Goal: Find specific page/section: Find specific page/section

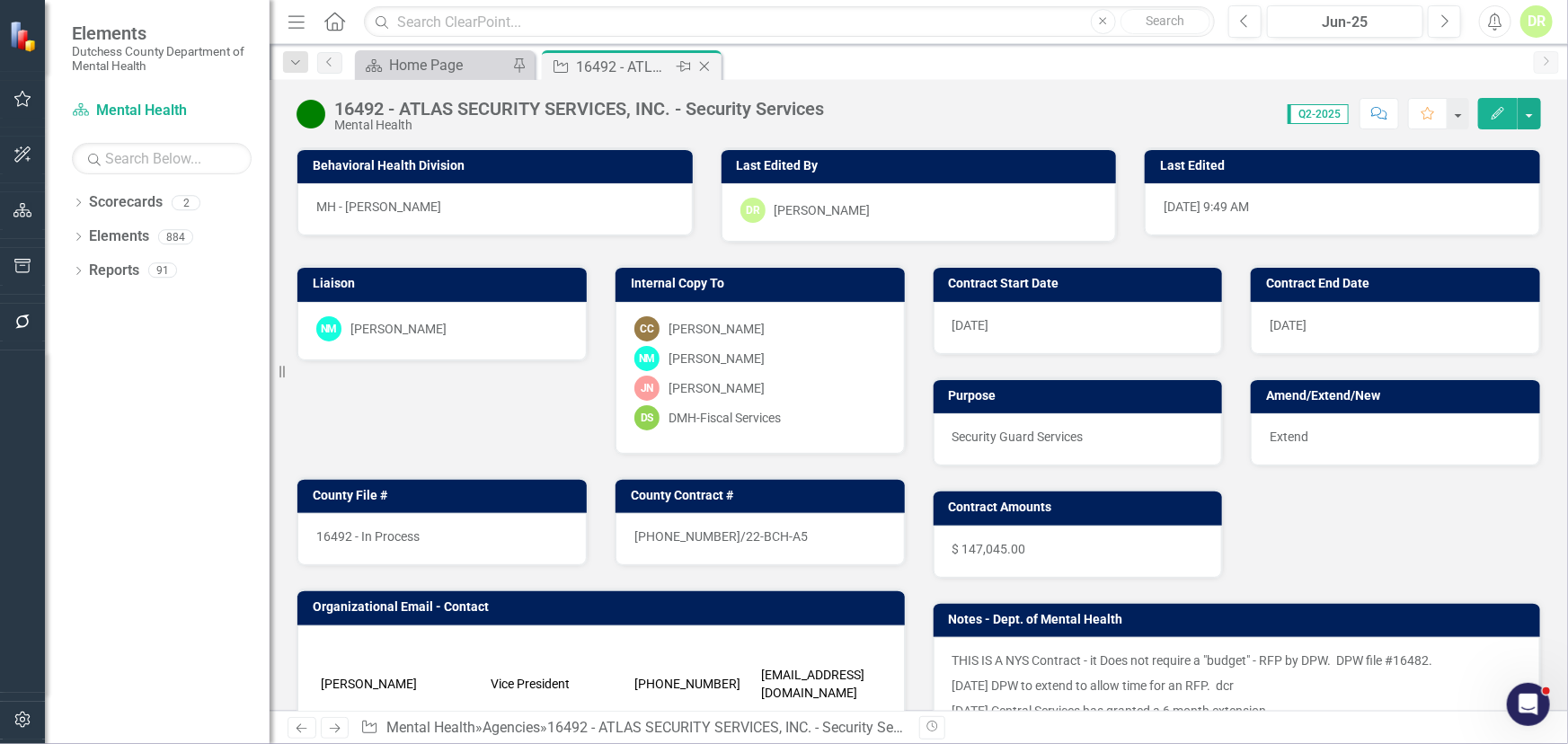
click at [703, 60] on icon "Close" at bounding box center [704, 66] width 18 height 14
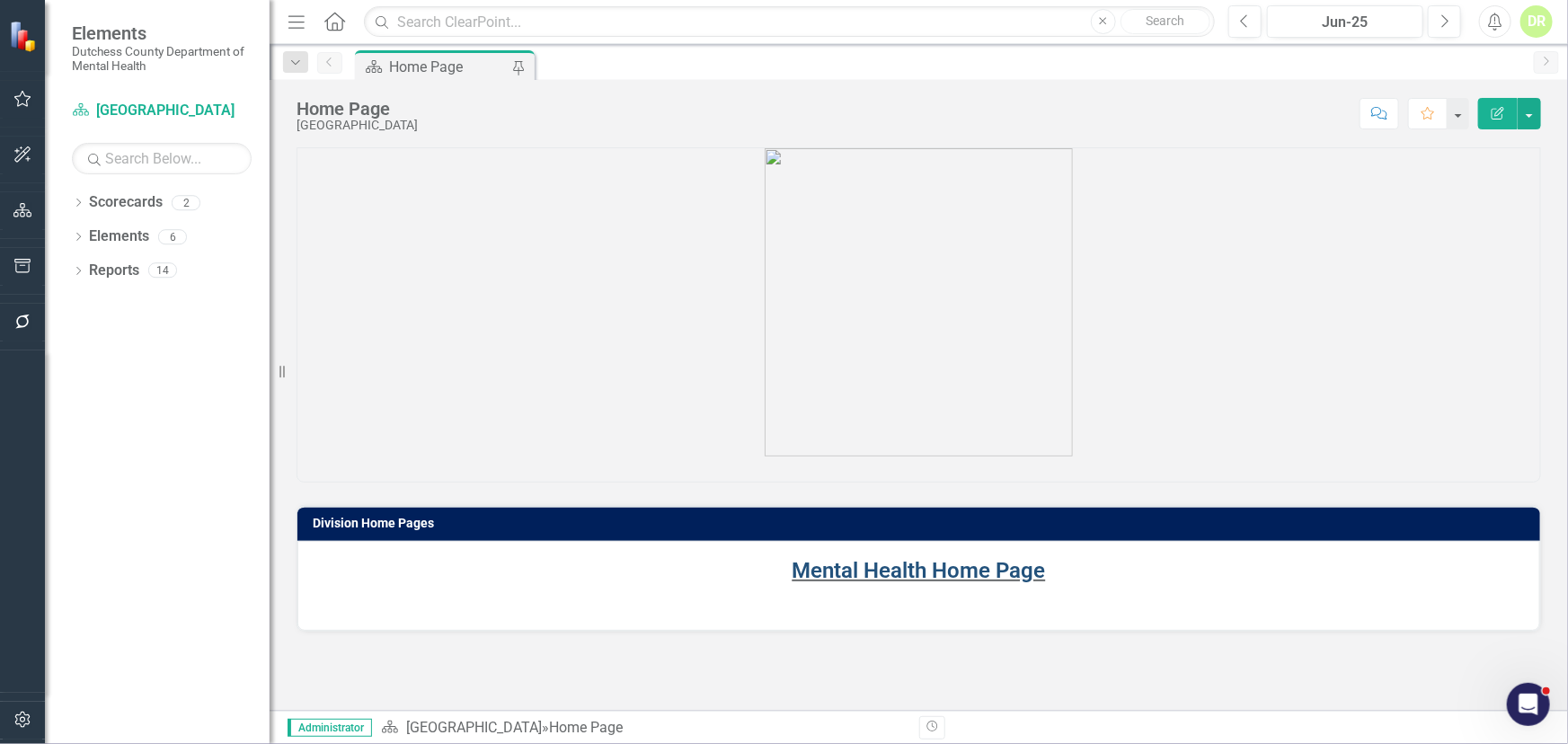
click at [859, 575] on link "Mental Health Home Page" at bounding box center [918, 570] width 254 height 25
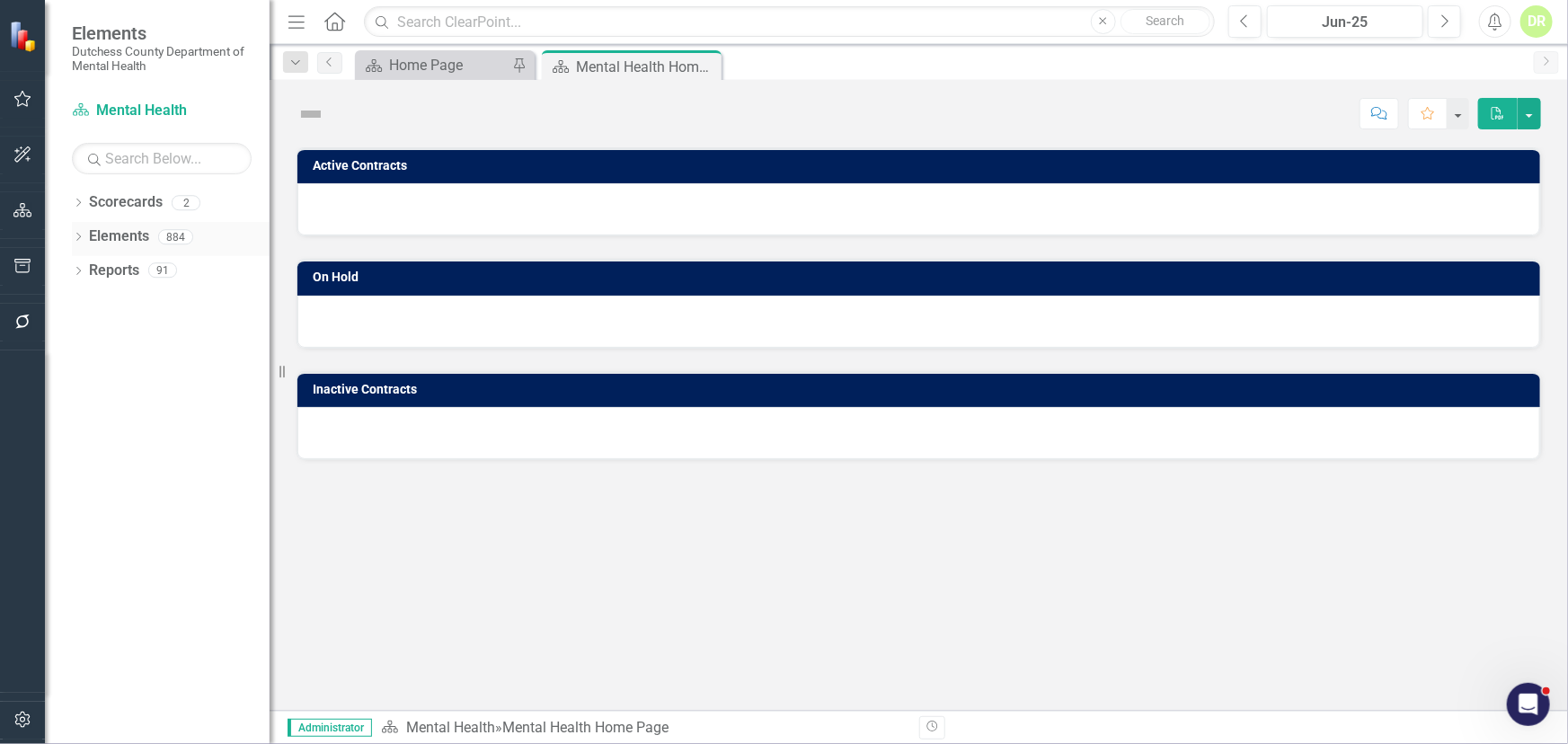
click at [103, 230] on link "Elements" at bounding box center [119, 237] width 60 height 21
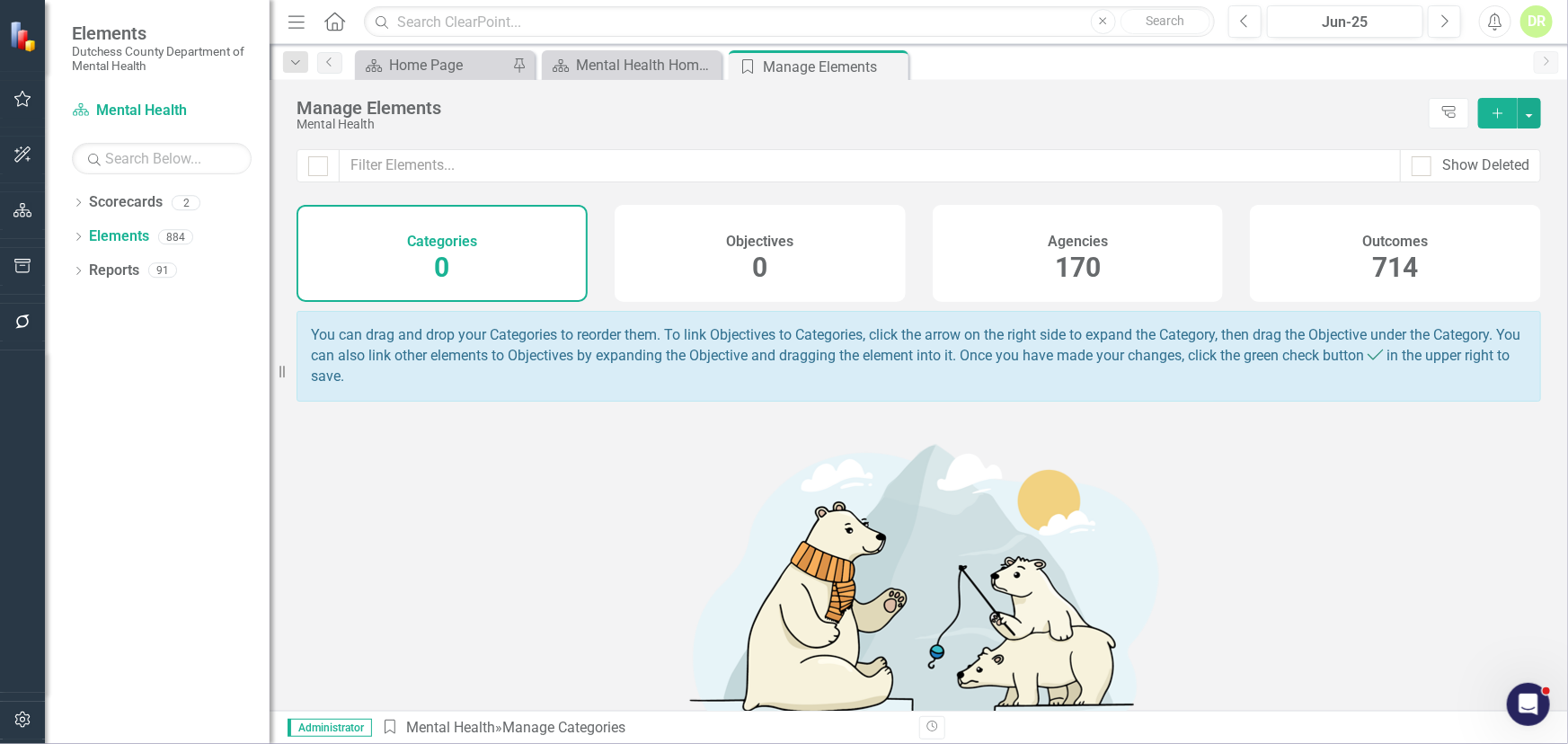
click at [1076, 249] on div "170" at bounding box center [1078, 268] width 46 height 39
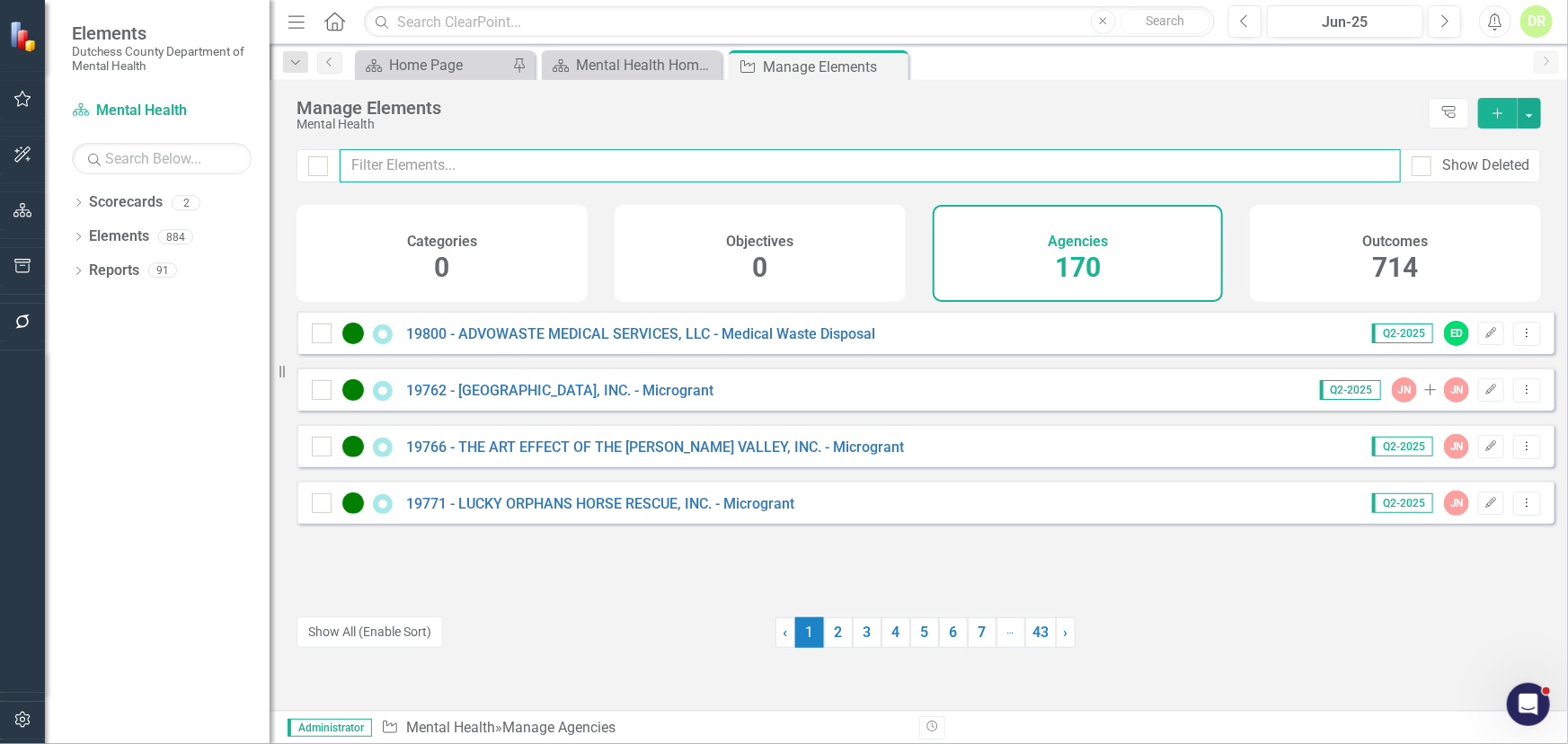
click at [454, 162] on input "text" at bounding box center [870, 165] width 1061 height 33
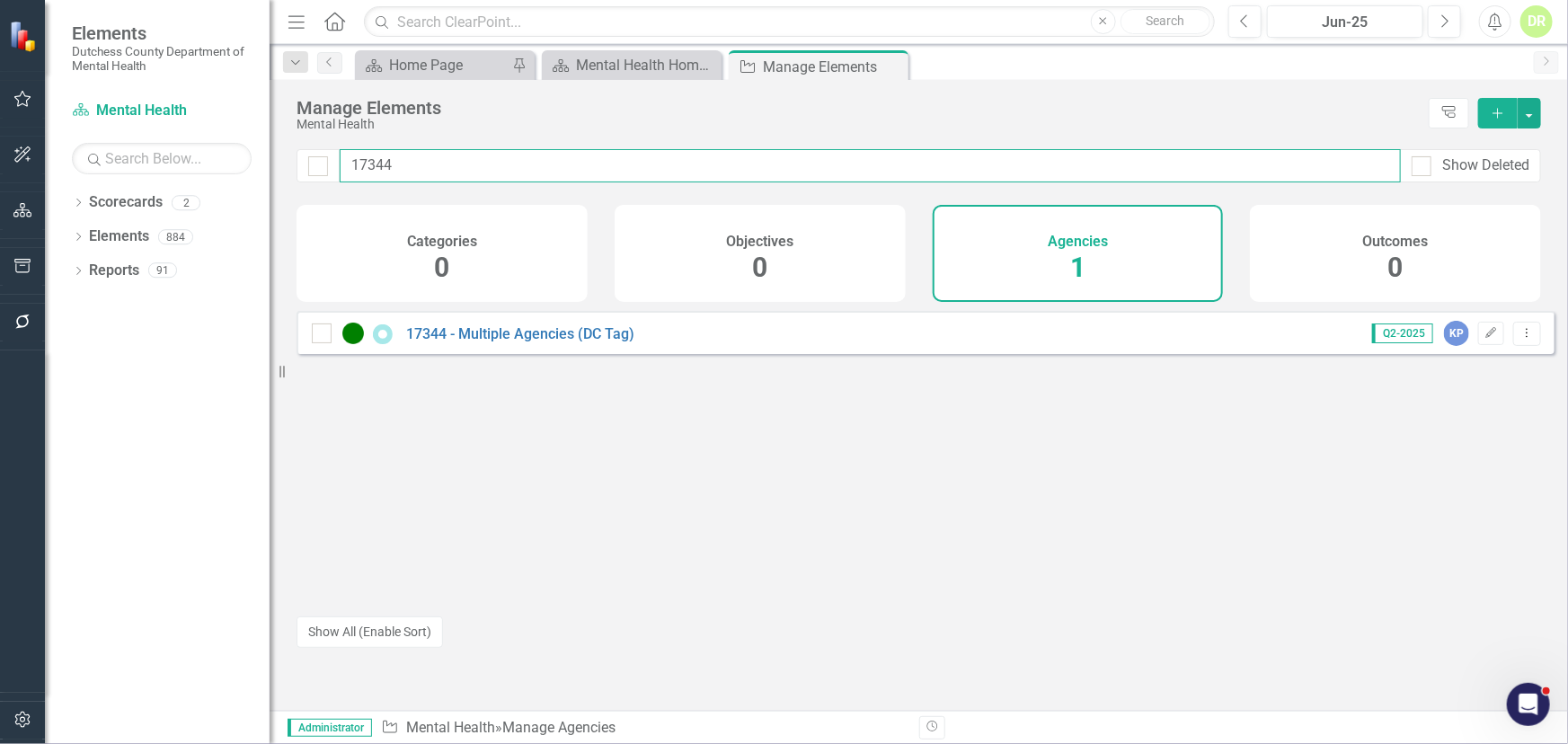
type input "17344"
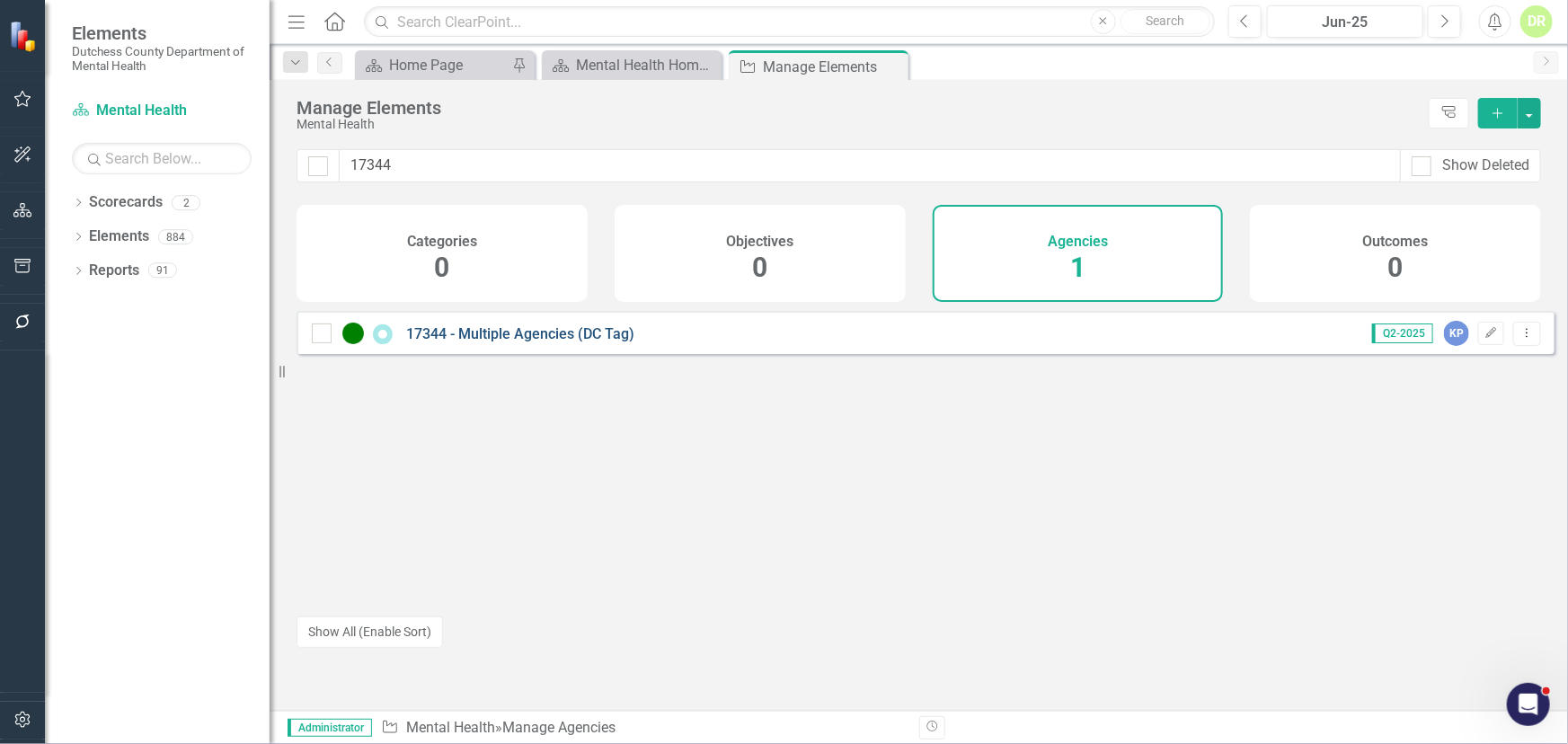
click at [532, 338] on link "17344 - Multiple Agencies (DC Tag)" at bounding box center [520, 334] width 228 height 17
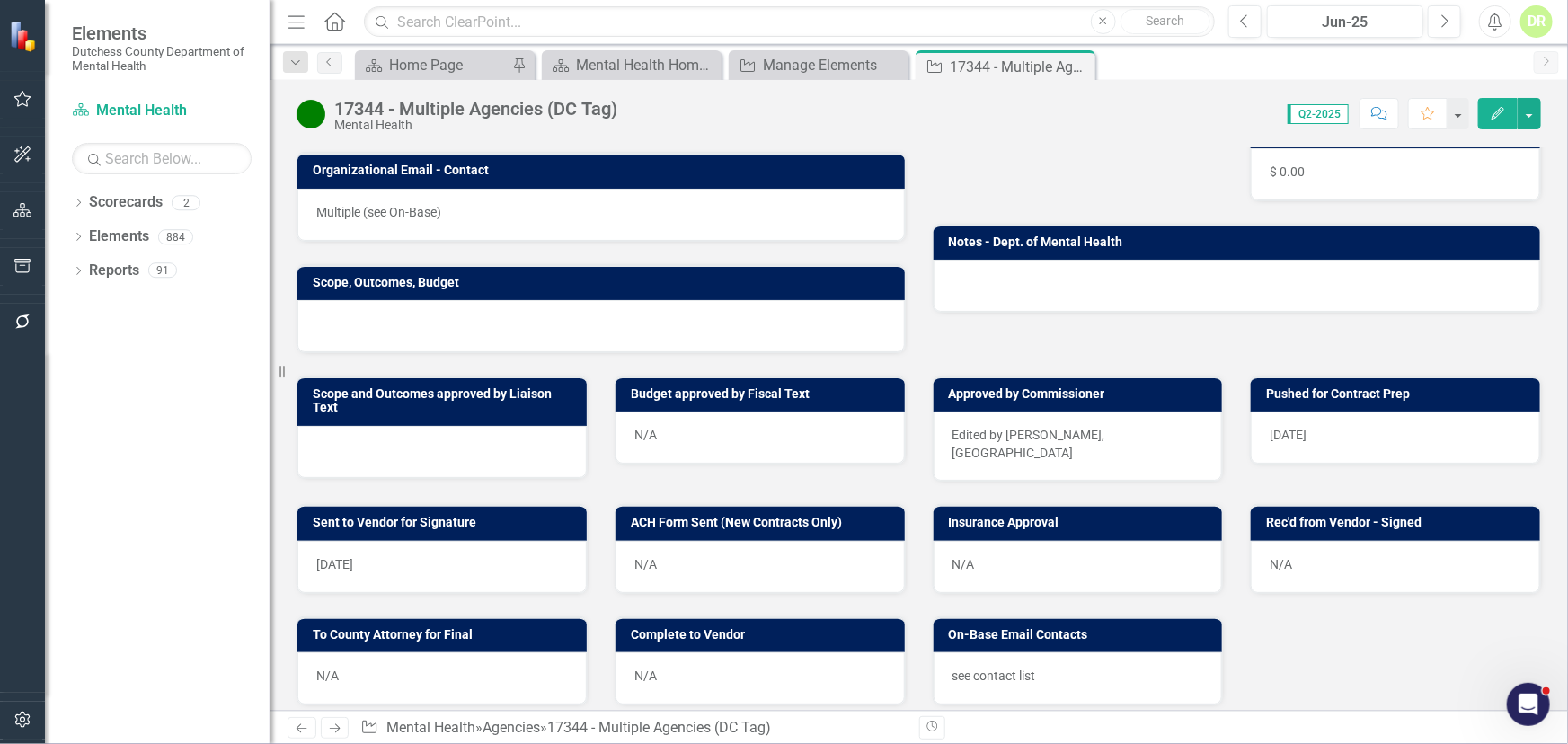
scroll to position [408, 0]
